Goal: Navigation & Orientation: Find specific page/section

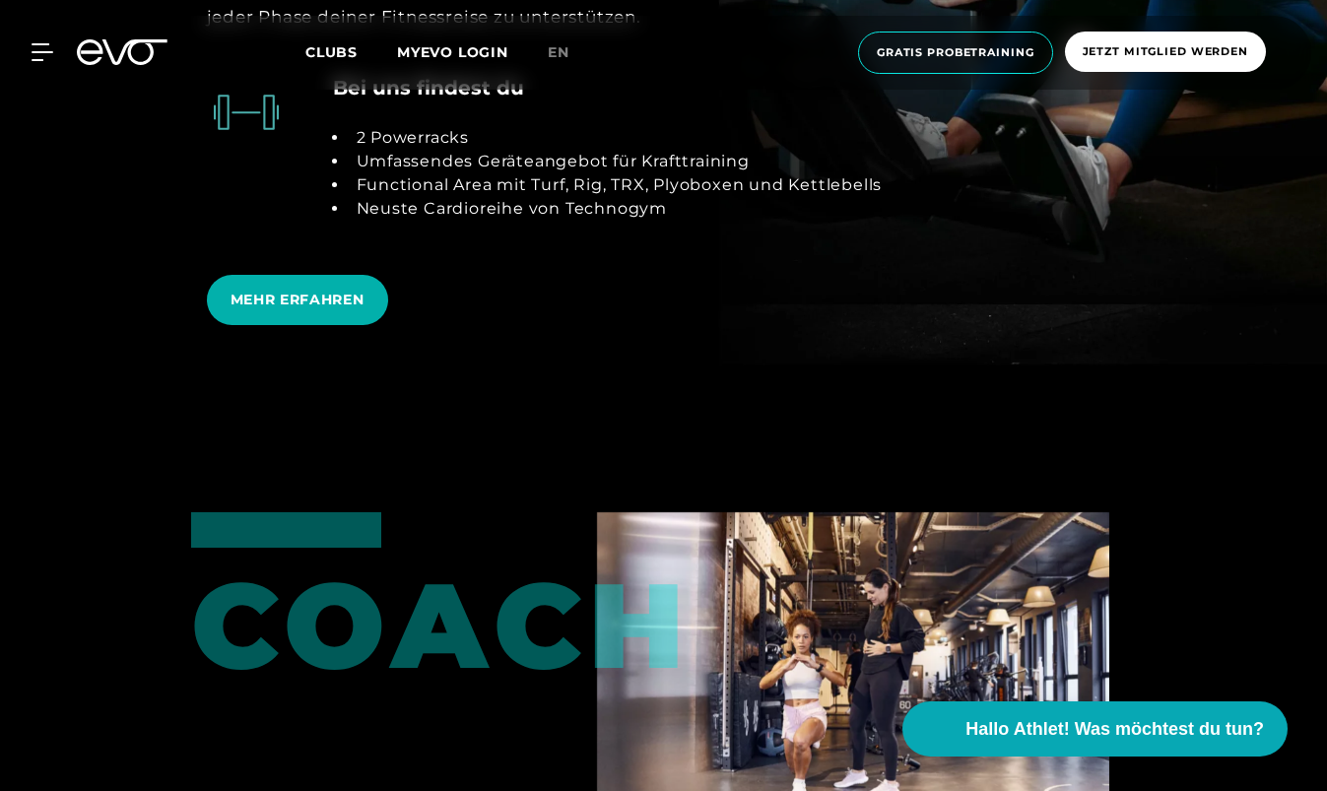
scroll to position [4168, 0]
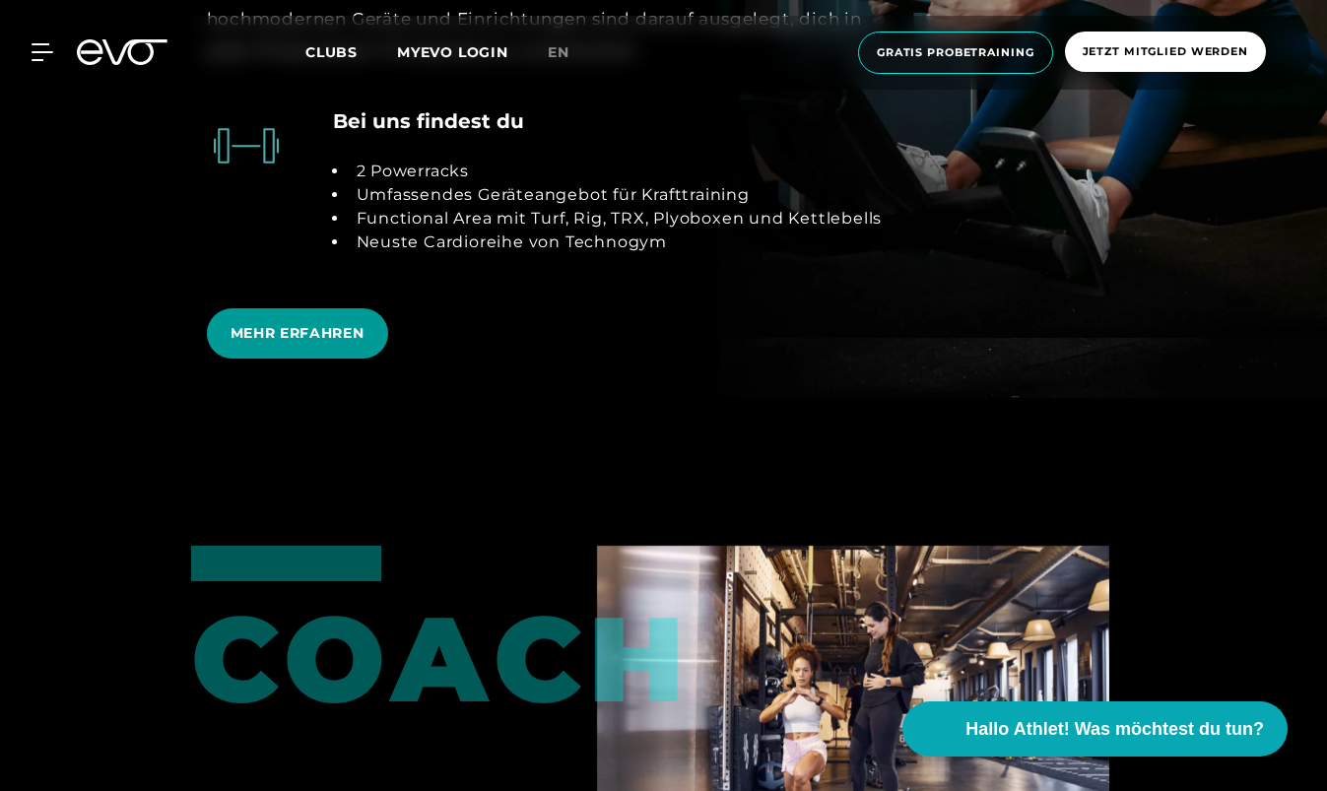
click at [259, 343] on span "MEHR ERFAHREN" at bounding box center [297, 333] width 134 height 21
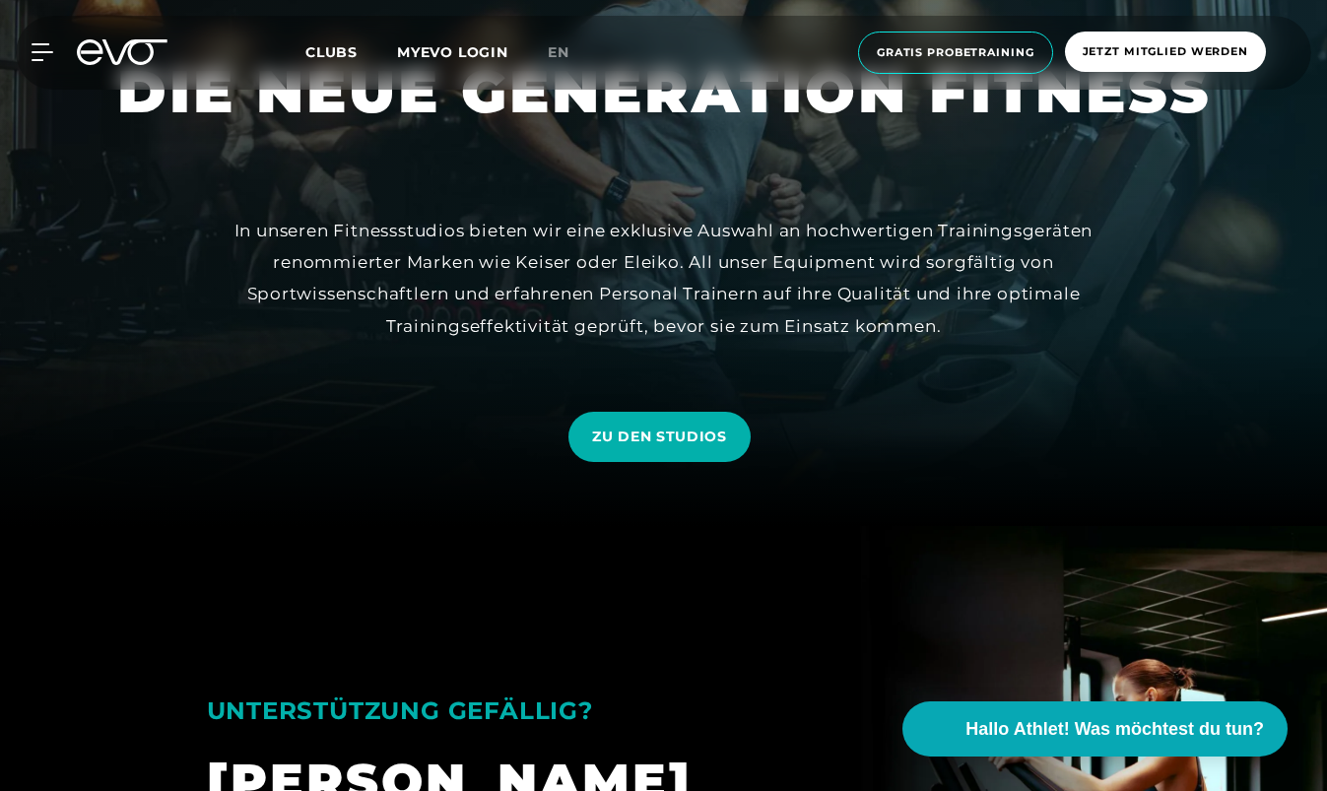
scroll to position [391, 0]
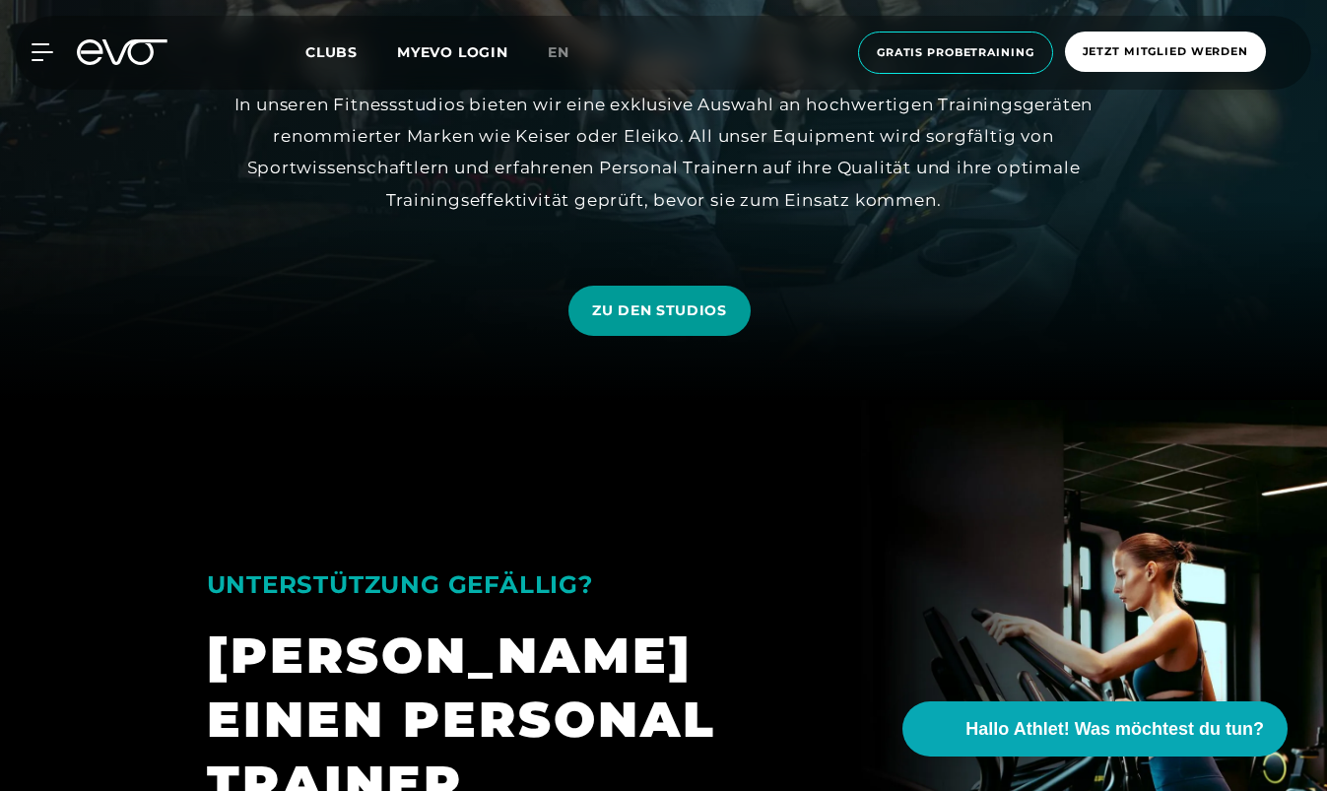
click at [688, 303] on span "ZU DEN STUDIOS" at bounding box center [659, 310] width 135 height 21
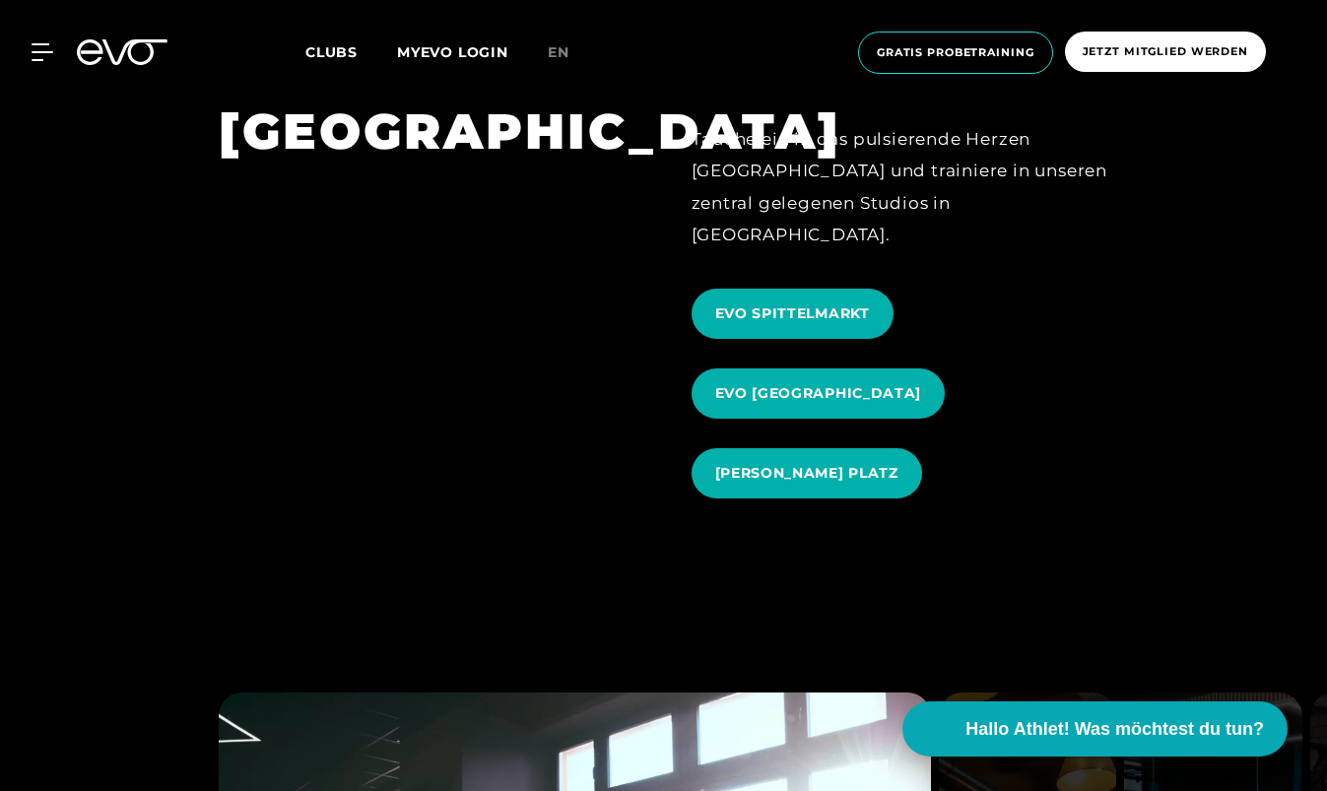
scroll to position [2177, 0]
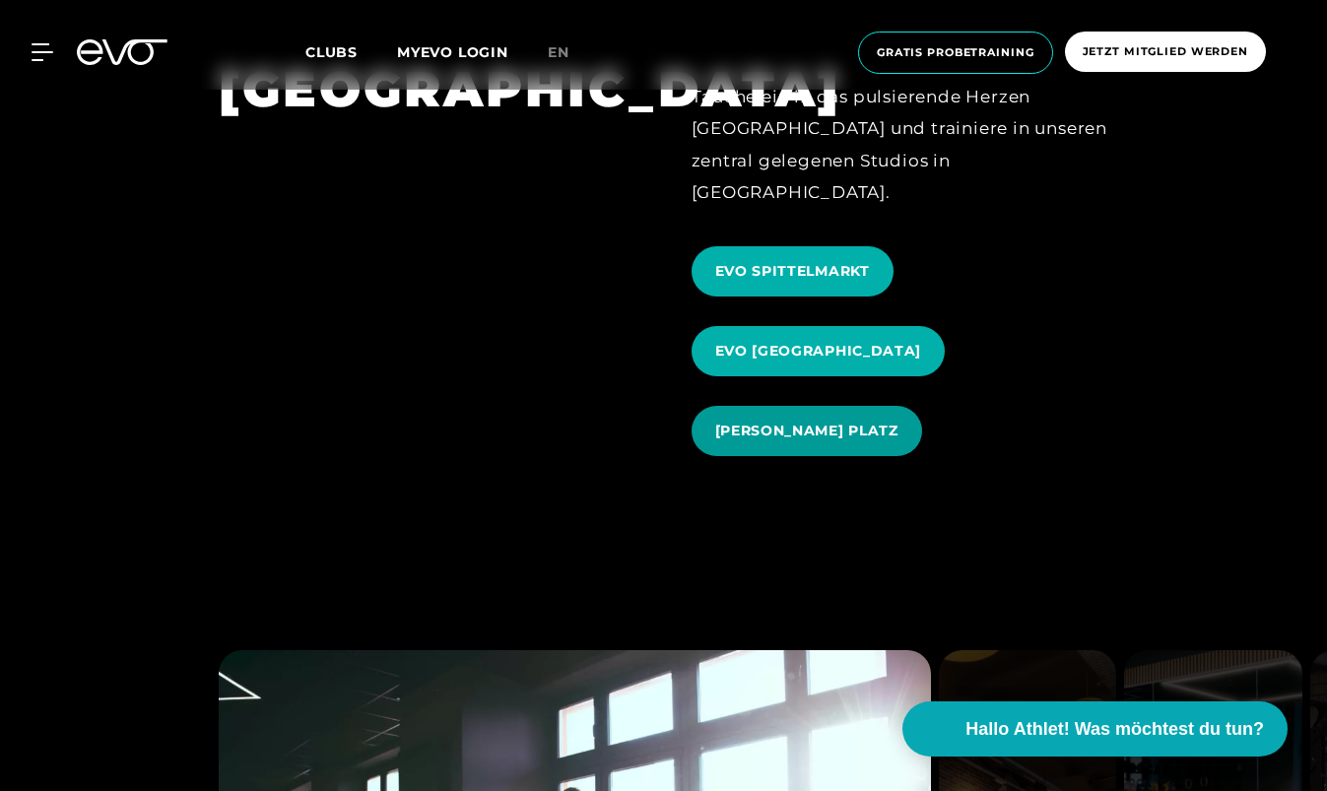
click at [833, 421] on span "[PERSON_NAME] PLATZ" at bounding box center [806, 431] width 183 height 21
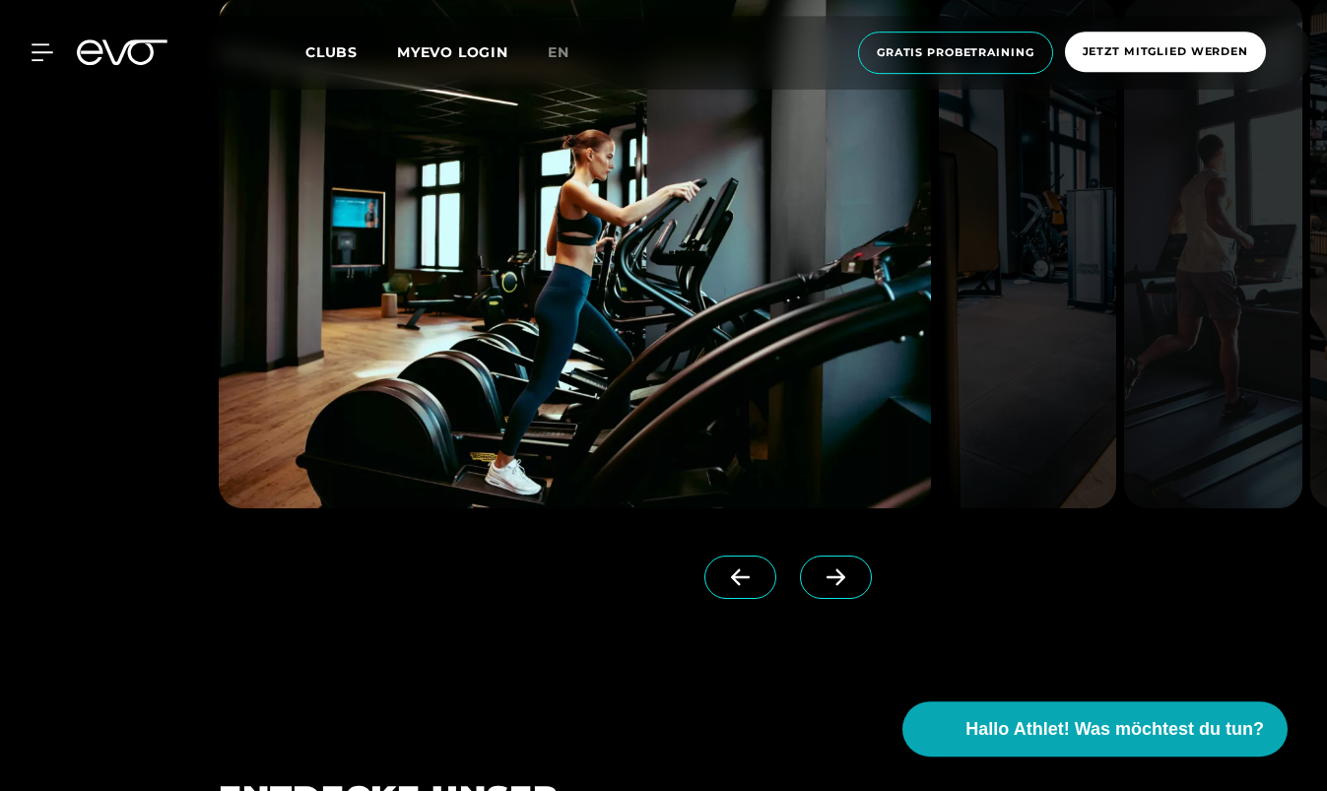
scroll to position [1760, 0]
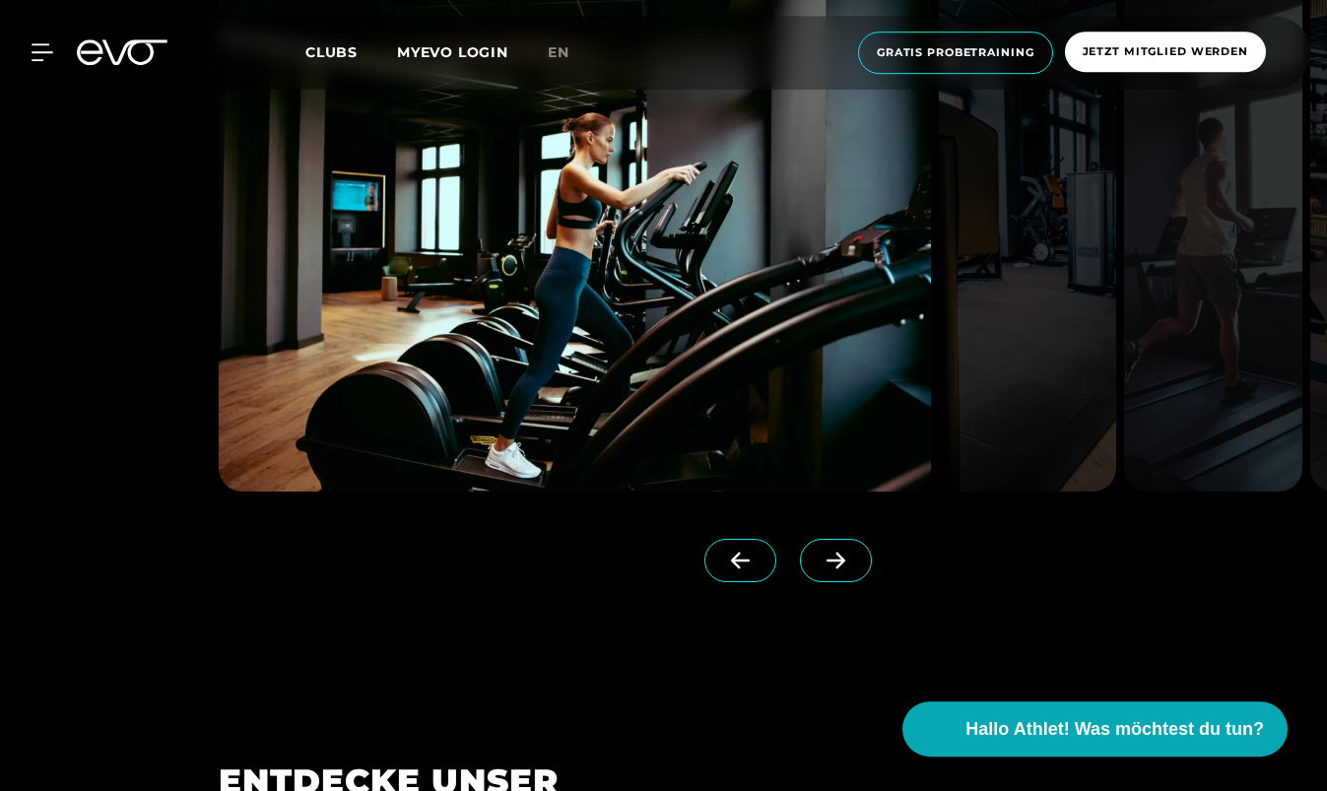
click at [852, 553] on icon at bounding box center [835, 561] width 34 height 18
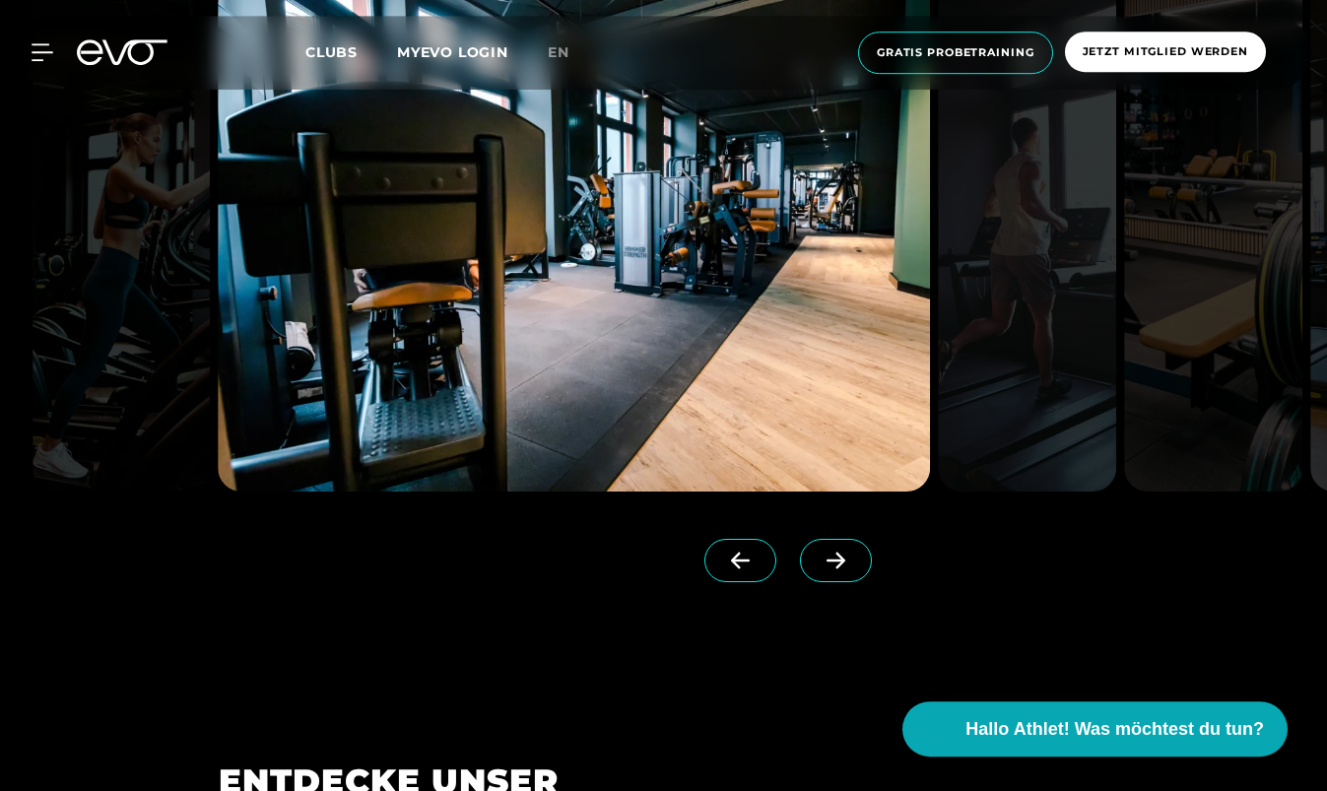
click at [850, 557] on icon at bounding box center [835, 561] width 34 height 18
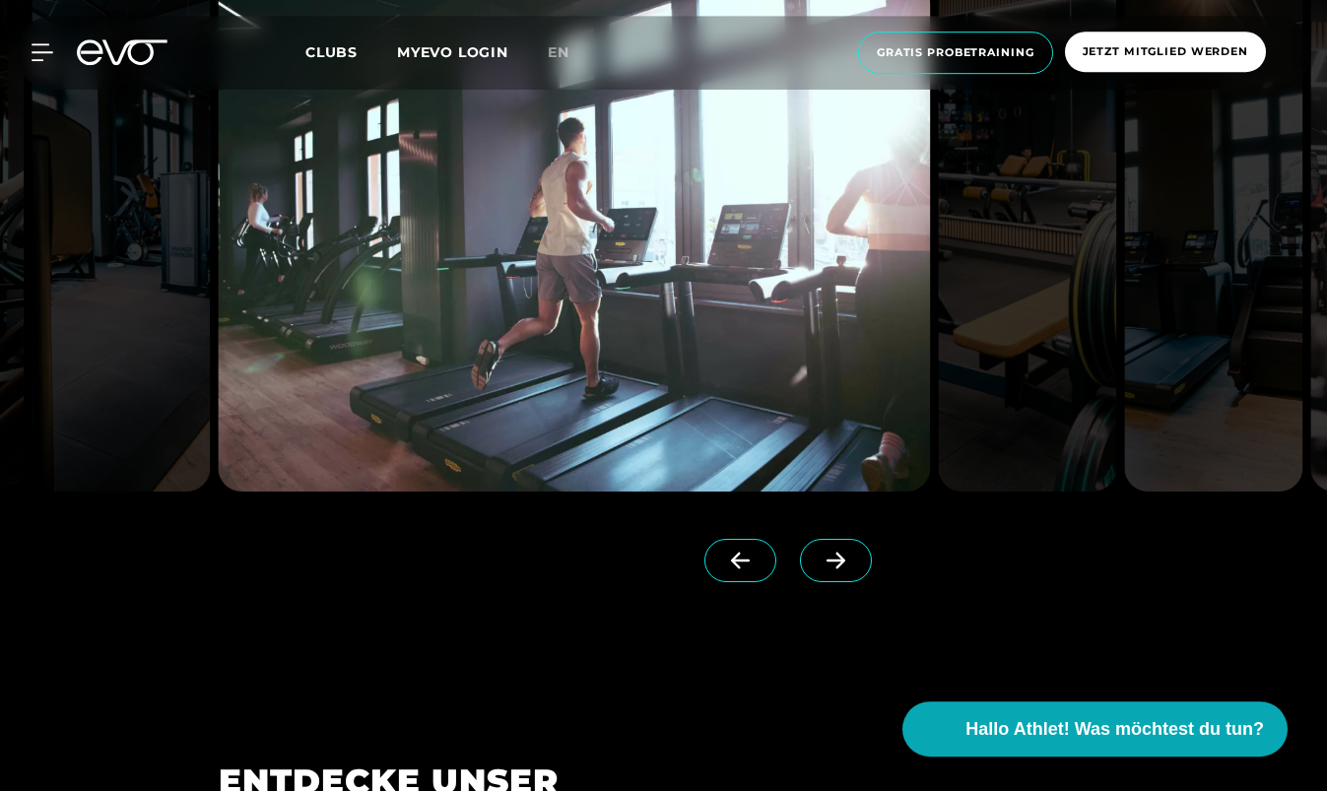
click at [851, 557] on icon at bounding box center [835, 561] width 34 height 18
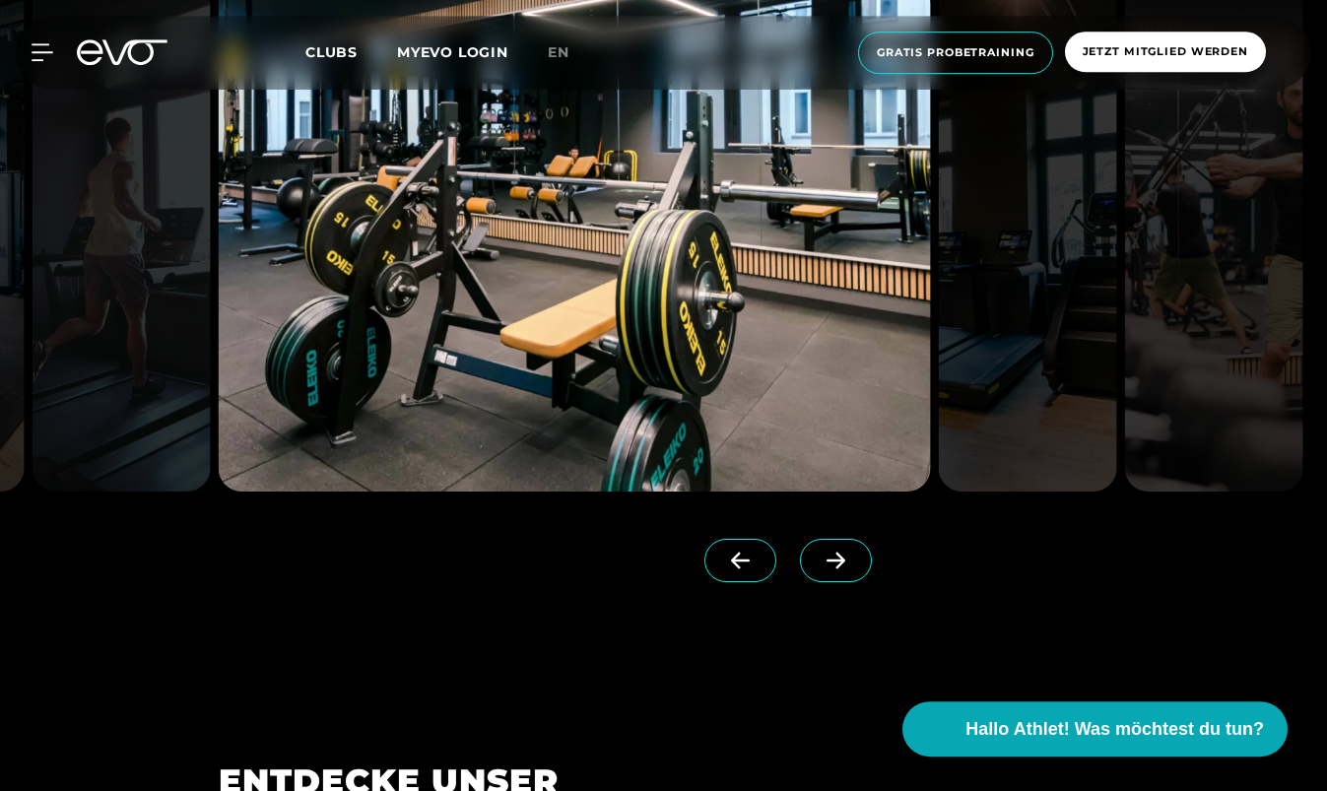
click at [741, 553] on icon at bounding box center [740, 561] width 19 height 17
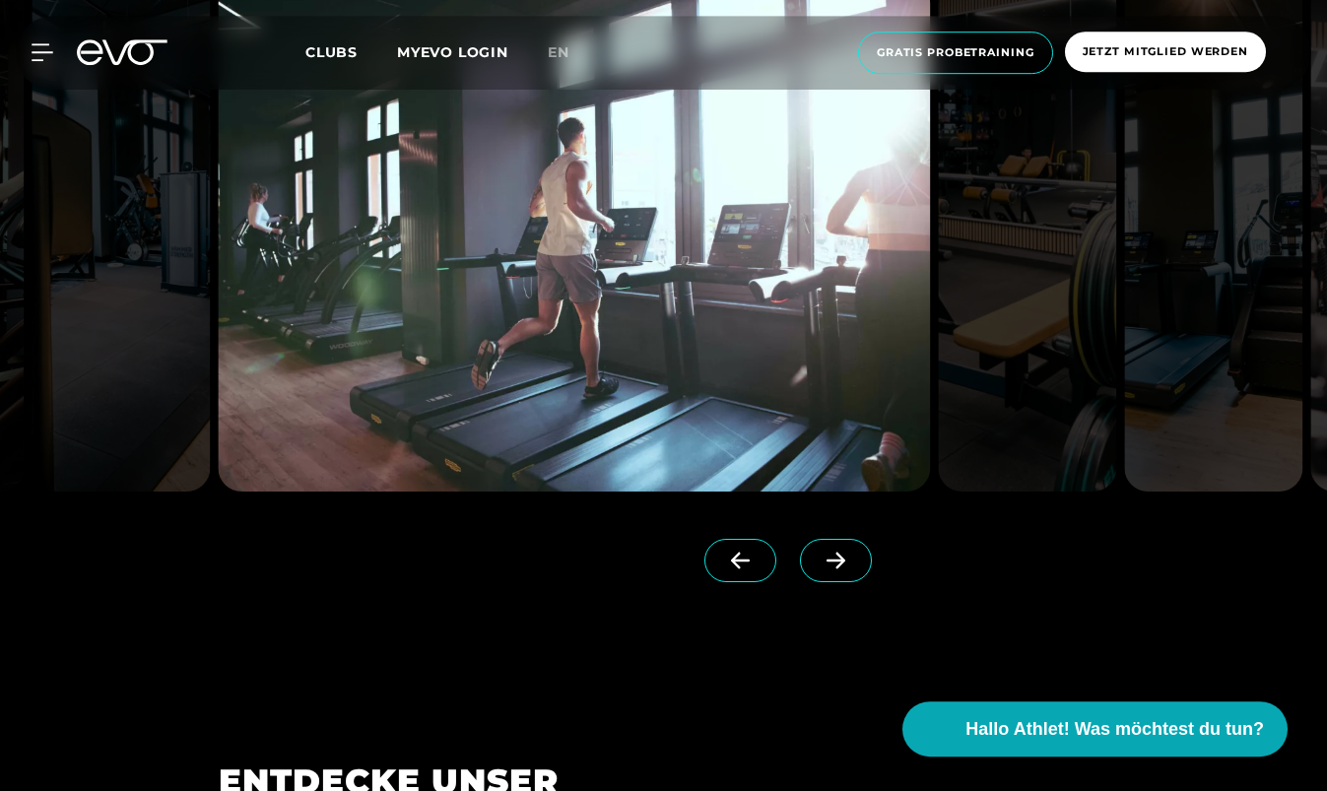
click at [837, 565] on icon at bounding box center [835, 561] width 34 height 18
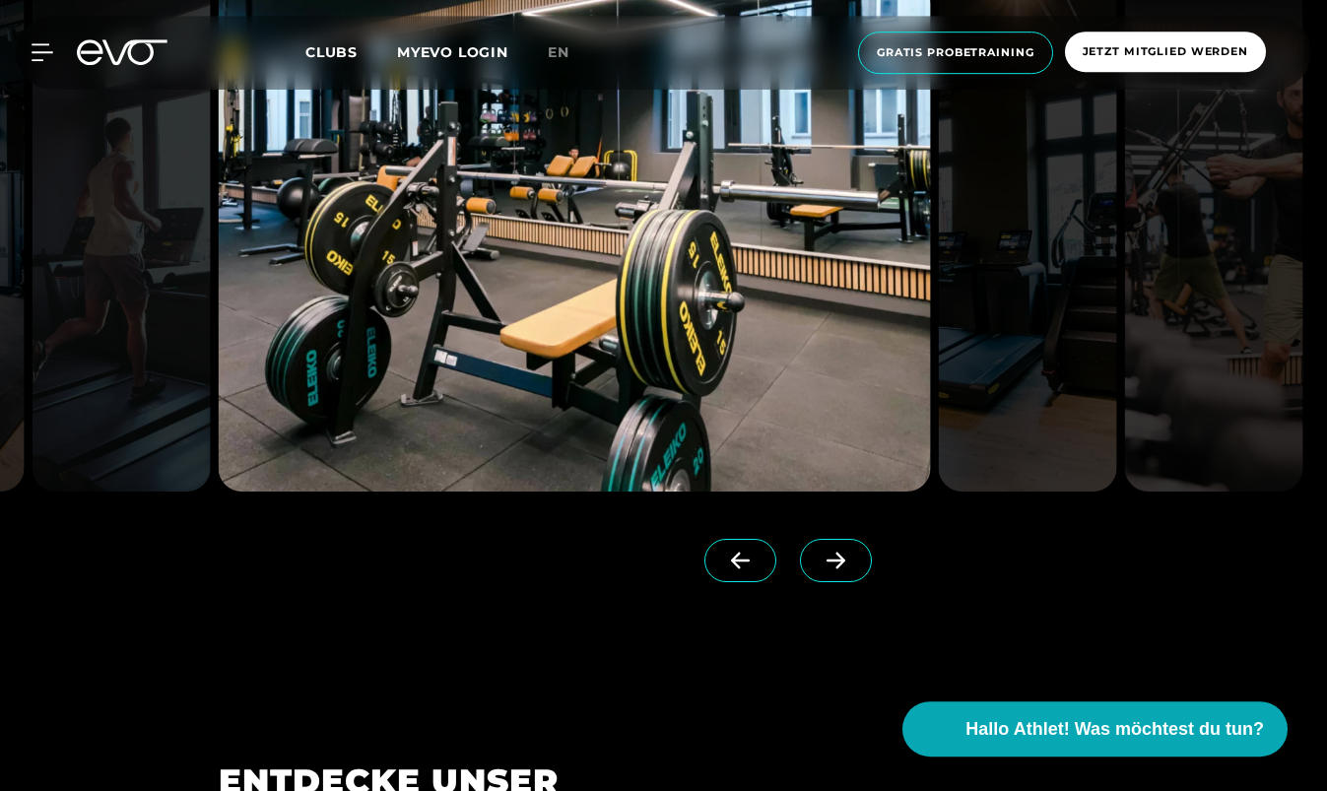
click at [837, 565] on icon at bounding box center [835, 561] width 19 height 17
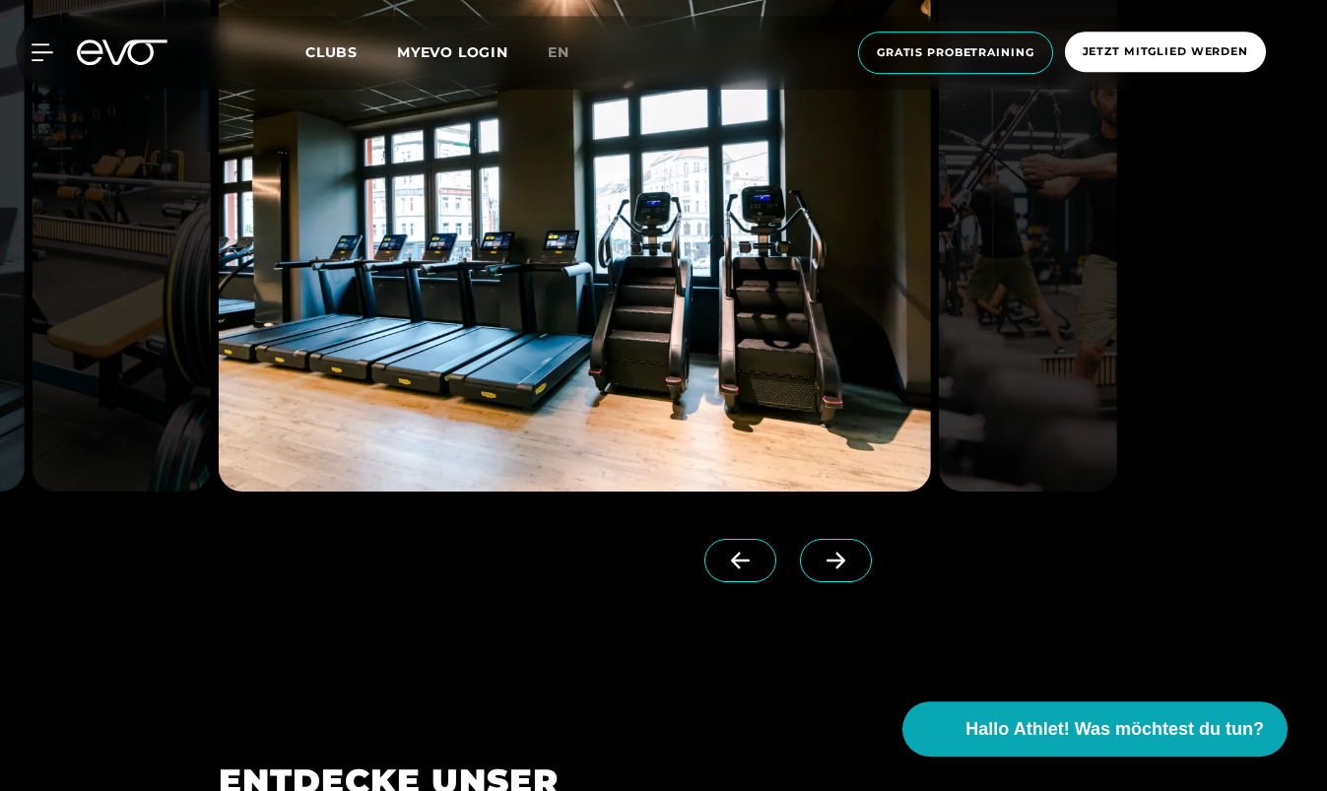
click at [837, 565] on icon at bounding box center [835, 561] width 19 height 17
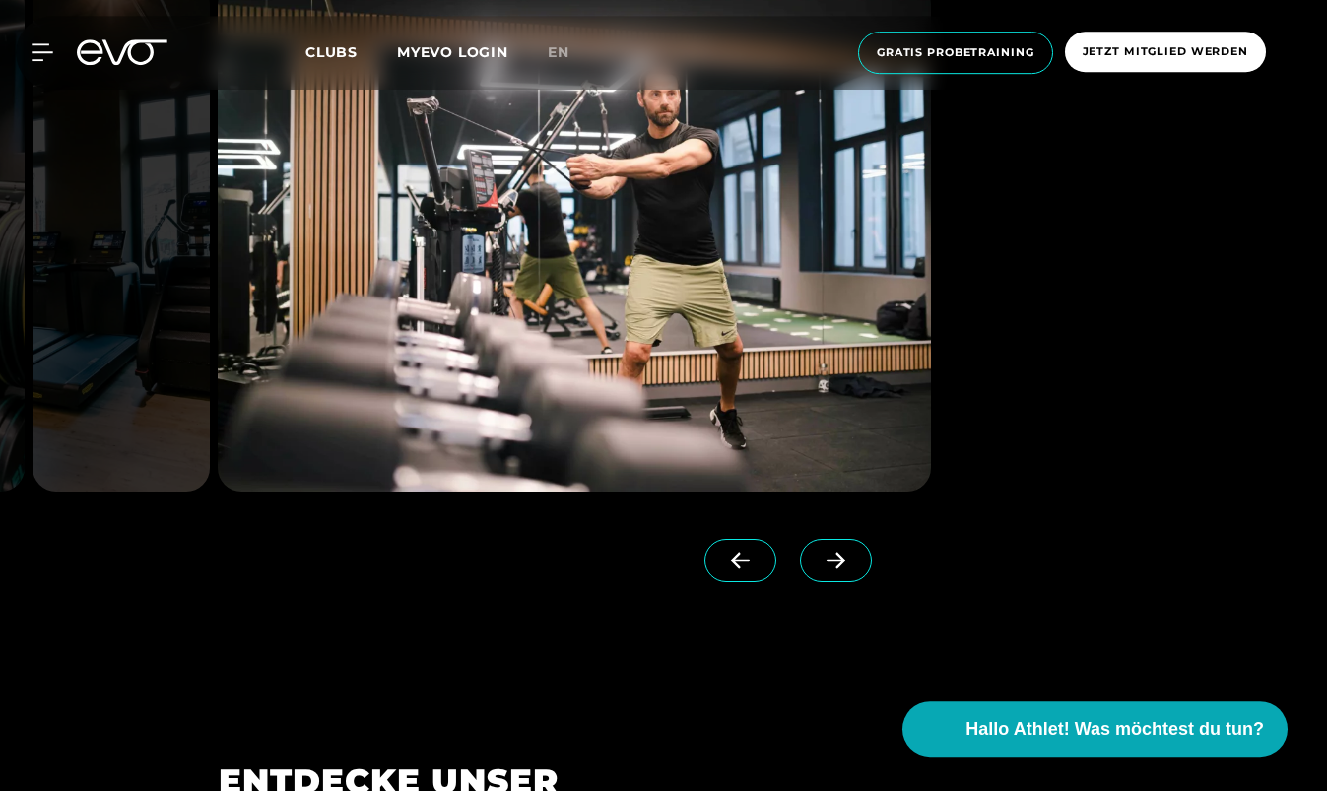
click at [837, 565] on icon at bounding box center [835, 561] width 19 height 17
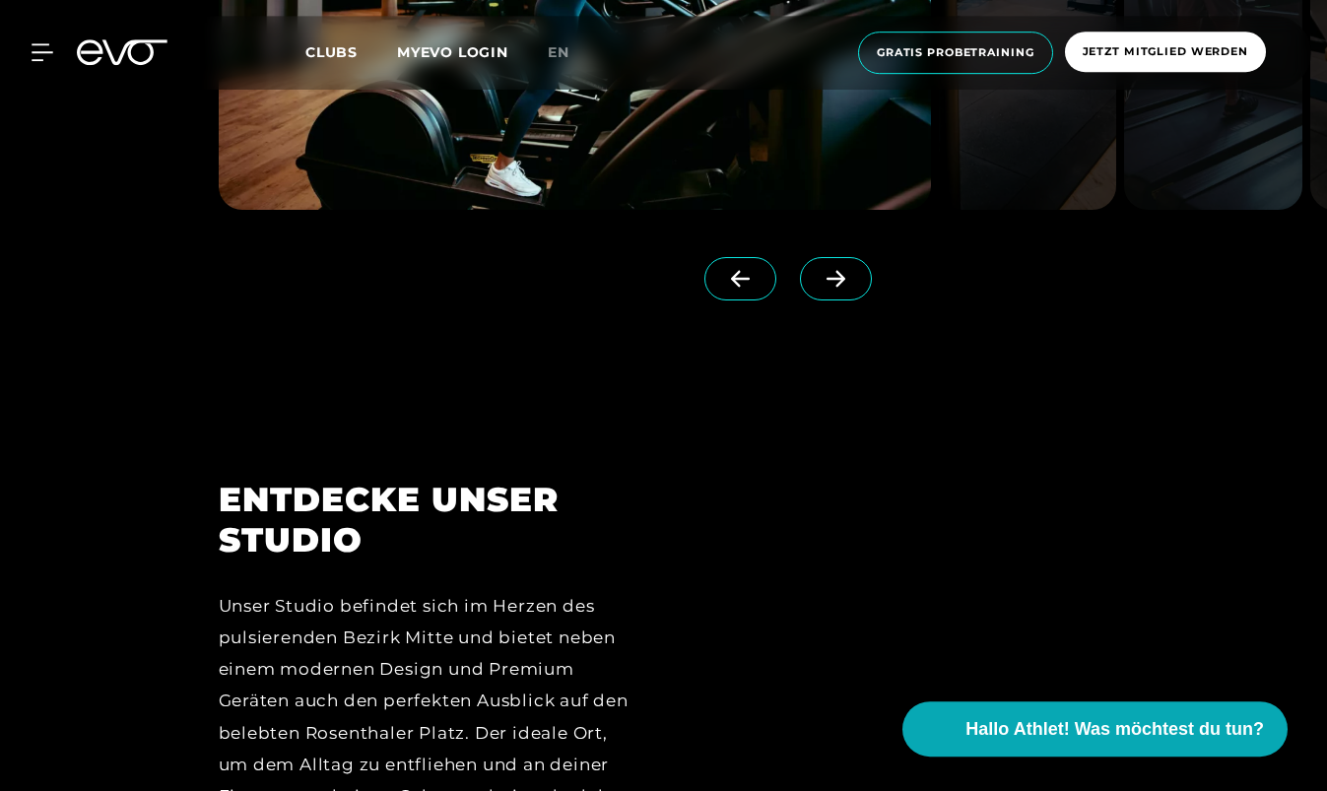
scroll to position [2205, 0]
